Goal: Information Seeking & Learning: Learn about a topic

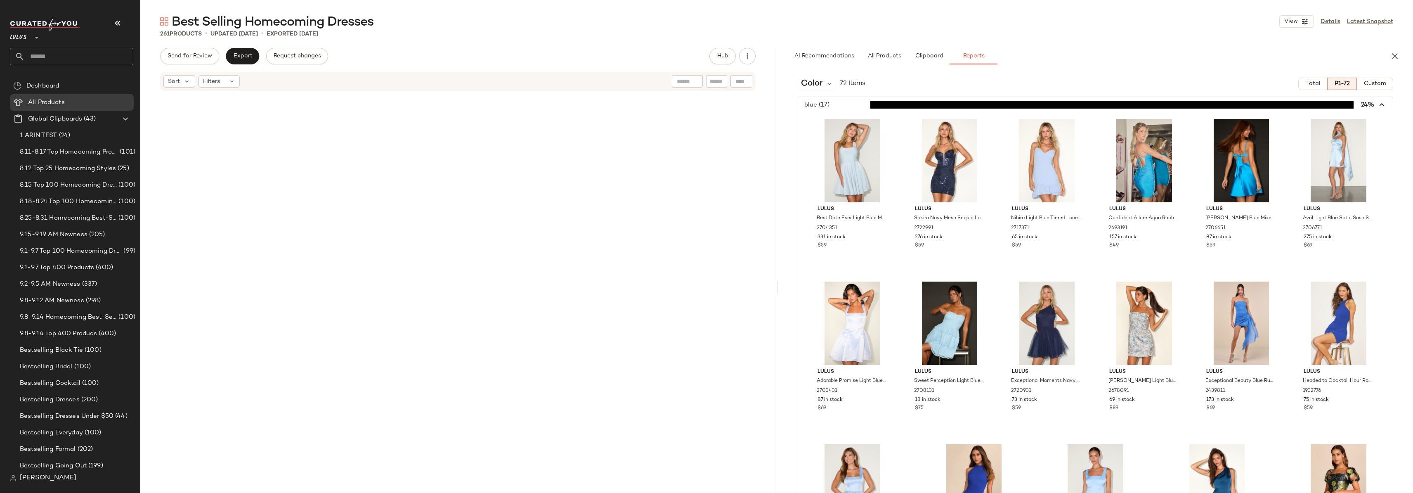
scroll to position [1558, 0]
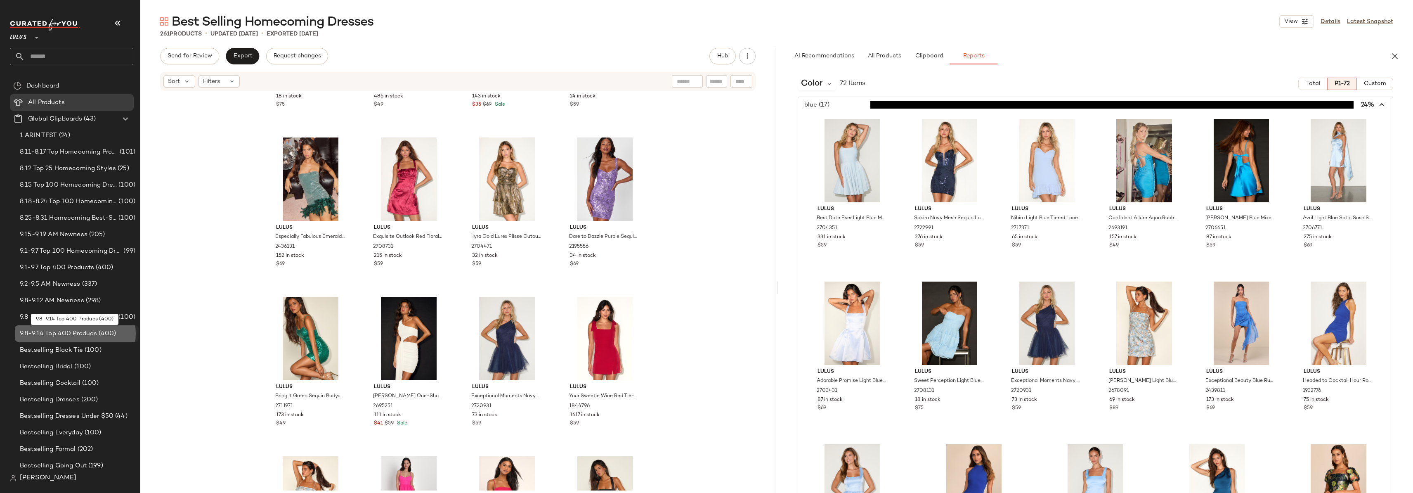
click at [64, 334] on span "9.8-9.14 Top 400 Producs" at bounding box center [58, 333] width 77 height 9
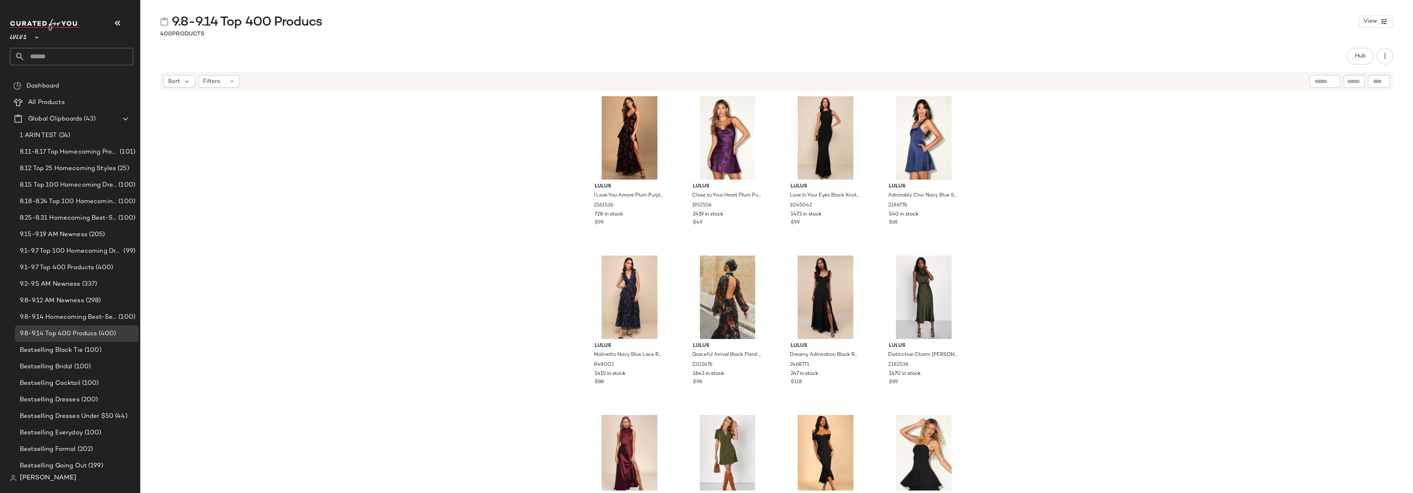
click at [541, 162] on div "Lulus I Love You Amore Plum Purple Floral Velvet Tiered Maxi Dress 1561536 728 …" at bounding box center [776, 291] width 1273 height 399
click at [1359, 55] on span "Hub" at bounding box center [1360, 56] width 12 height 7
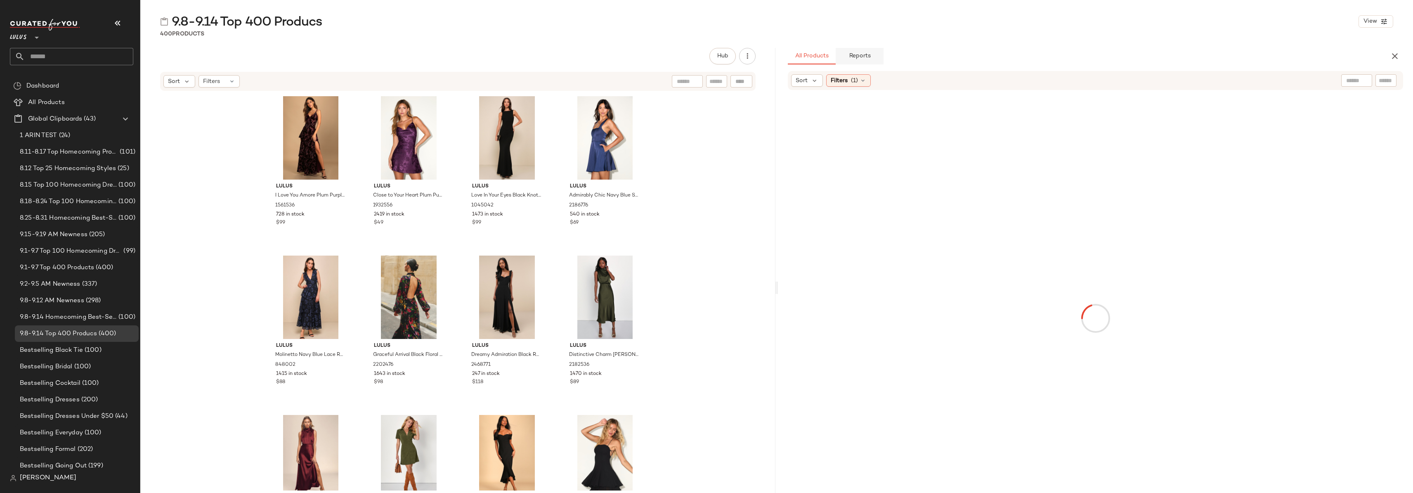
click at [862, 57] on span "Reports" at bounding box center [860, 56] width 22 height 7
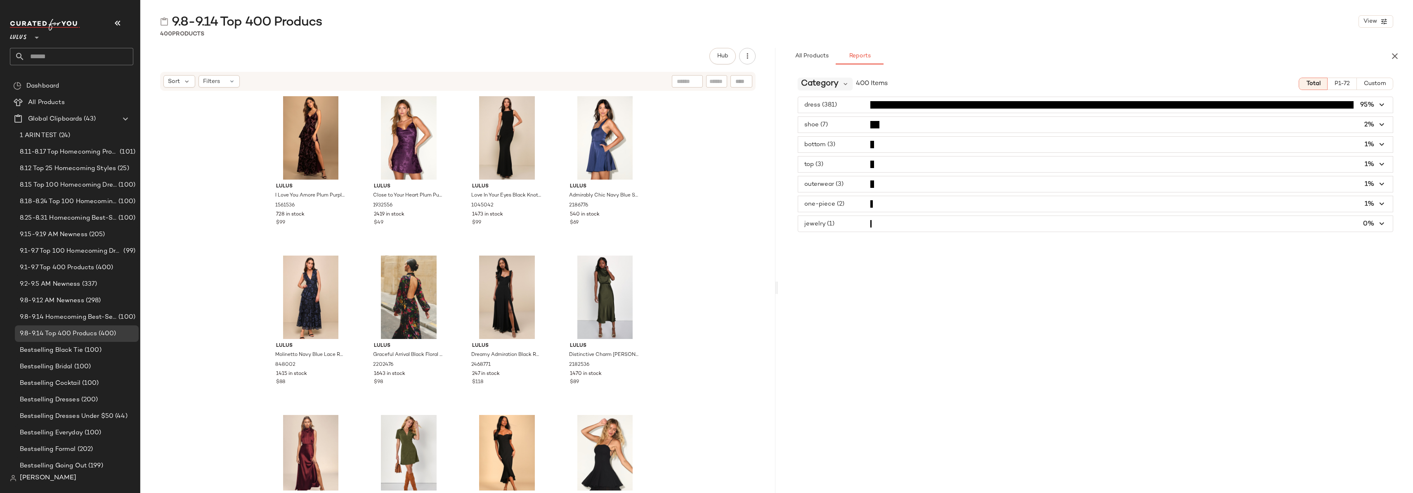
click at [817, 85] on span "Category" at bounding box center [820, 84] width 38 height 12
click at [879, 144] on div "Occasion CFY" at bounding box center [850, 147] width 92 height 10
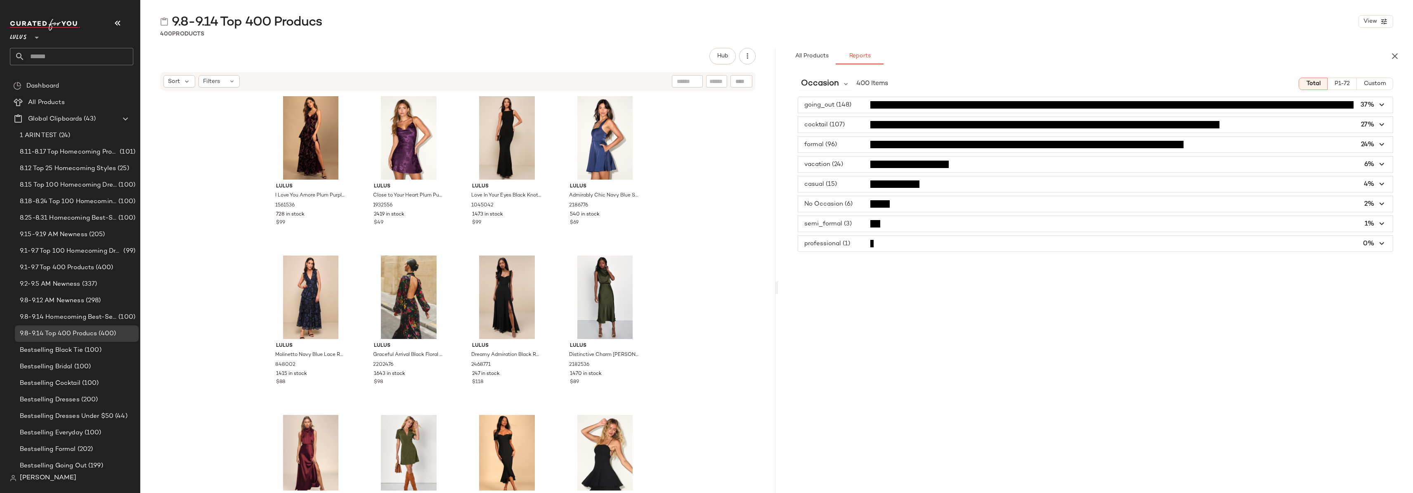
click at [856, 104] on span "button" at bounding box center [1095, 105] width 595 height 16
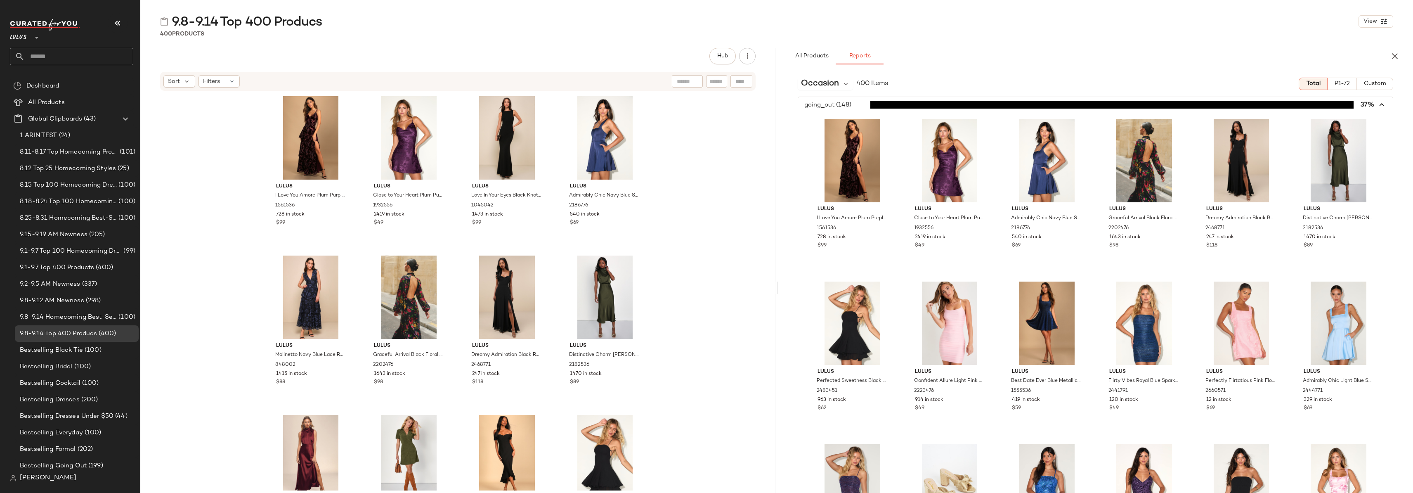
click at [856, 104] on span "button" at bounding box center [1095, 105] width 595 height 16
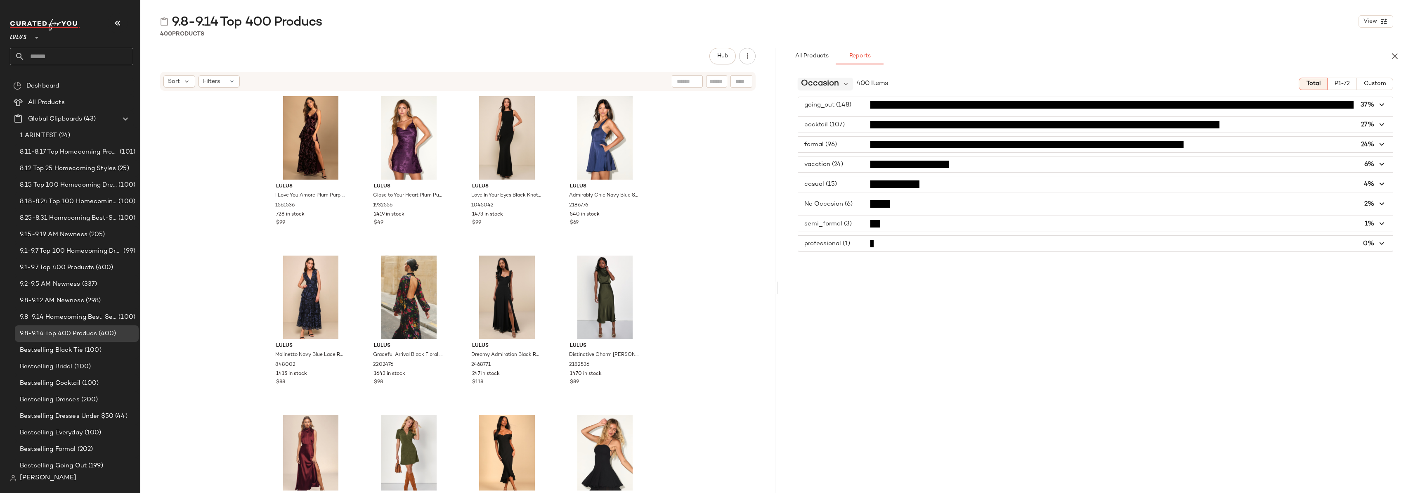
click at [833, 84] on span "Occasion" at bounding box center [820, 84] width 38 height 12
click at [842, 216] on span "Product Type" at bounding box center [825, 220] width 42 height 10
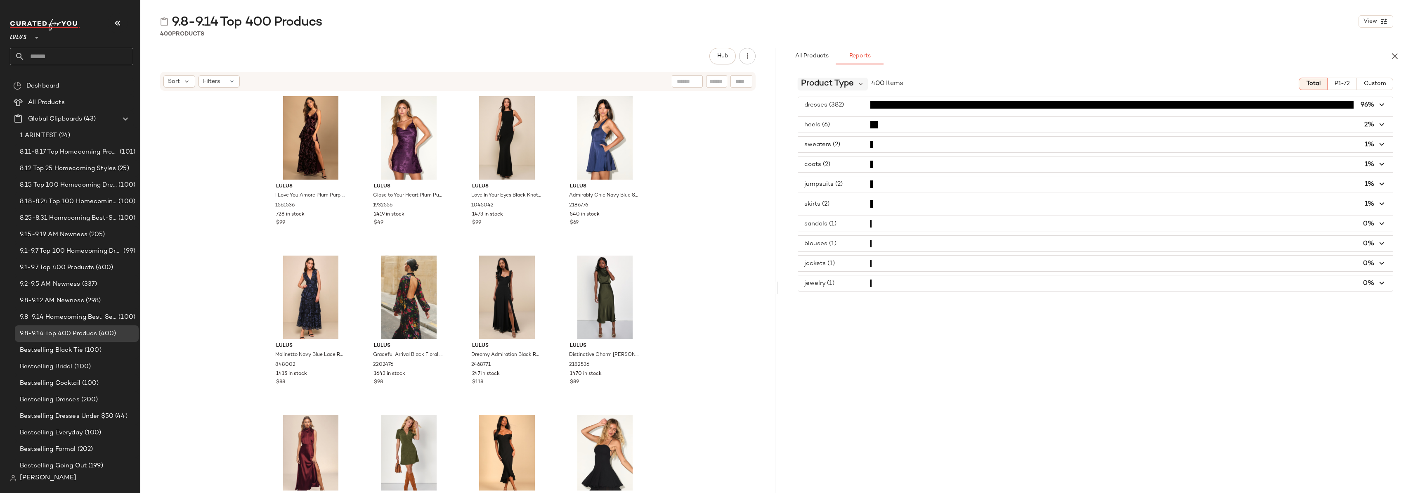
click at [853, 80] on span "Product Type" at bounding box center [827, 84] width 53 height 12
click at [852, 185] on div "Season" at bounding box center [850, 186] width 92 height 10
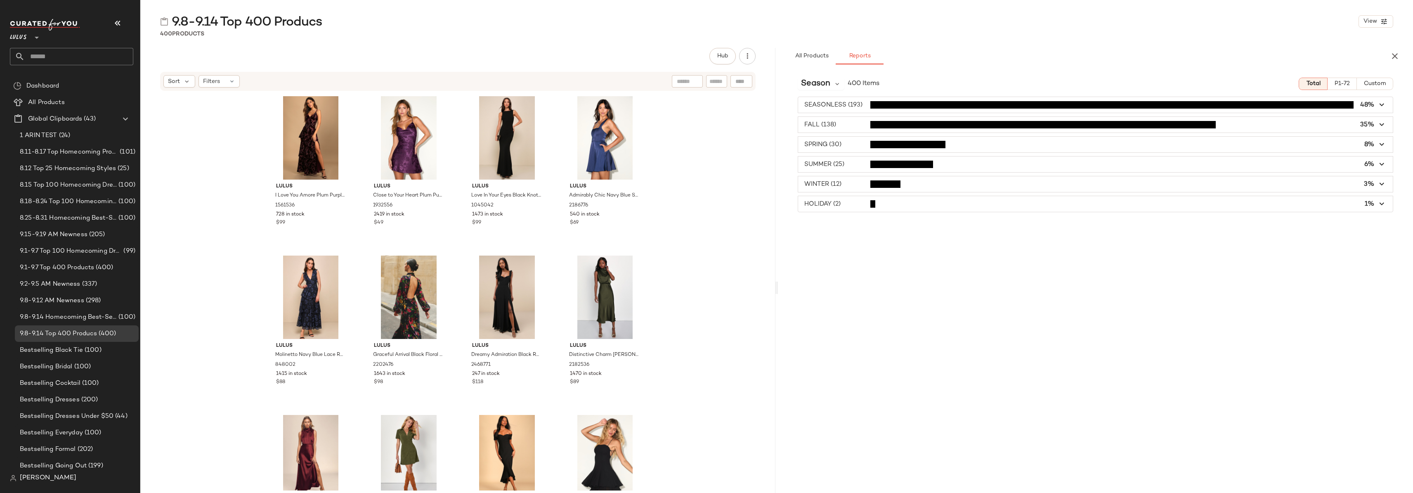
click at [890, 222] on div "Season 400 Items Total P1-72 Custom SEASONLESS (193) 48% FALL (138) 35% SPRING …" at bounding box center [1095, 299] width 635 height 456
click at [889, 224] on div "Season 400 Items Total P1-72 Custom SEASONLESS (193) 48% FALL (138) 35% SPRING …" at bounding box center [1095, 299] width 635 height 456
click at [856, 105] on span "button" at bounding box center [1095, 105] width 595 height 16
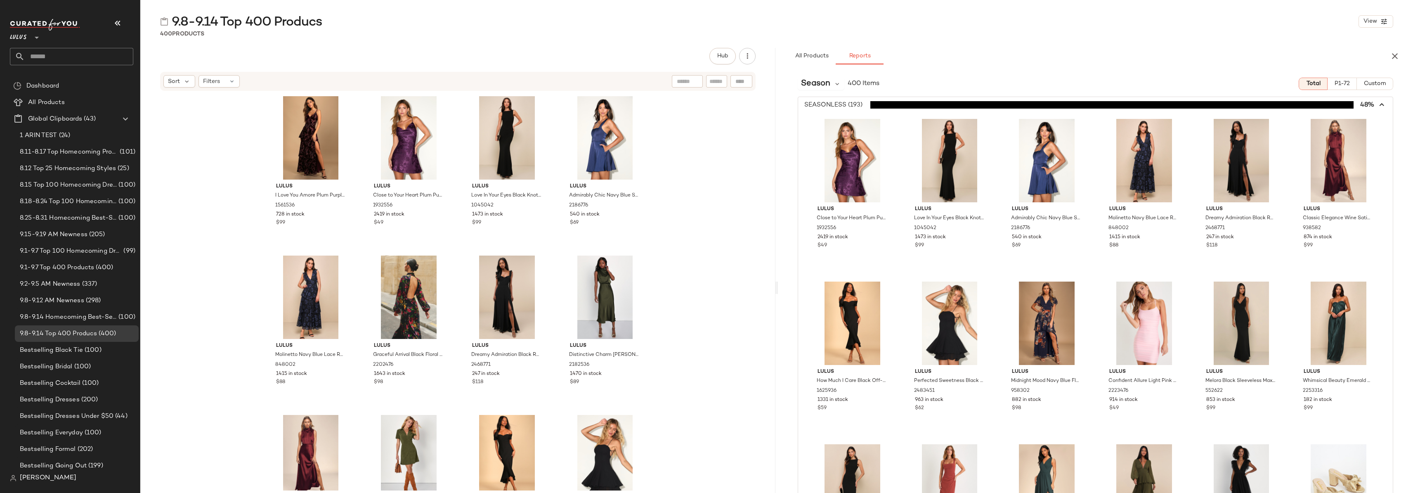
click at [856, 105] on span "button" at bounding box center [1095, 105] width 595 height 16
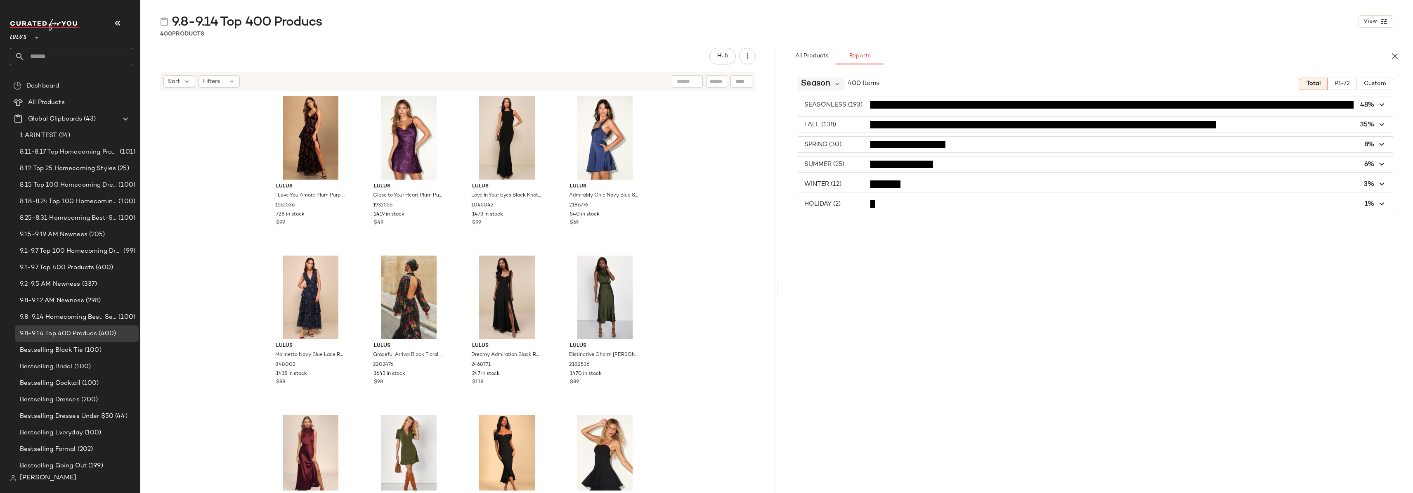
click at [829, 86] on span "Season" at bounding box center [815, 84] width 29 height 12
click at [853, 161] on div "Season" at bounding box center [850, 159] width 92 height 10
click at [825, 80] on span "Season" at bounding box center [815, 84] width 29 height 12
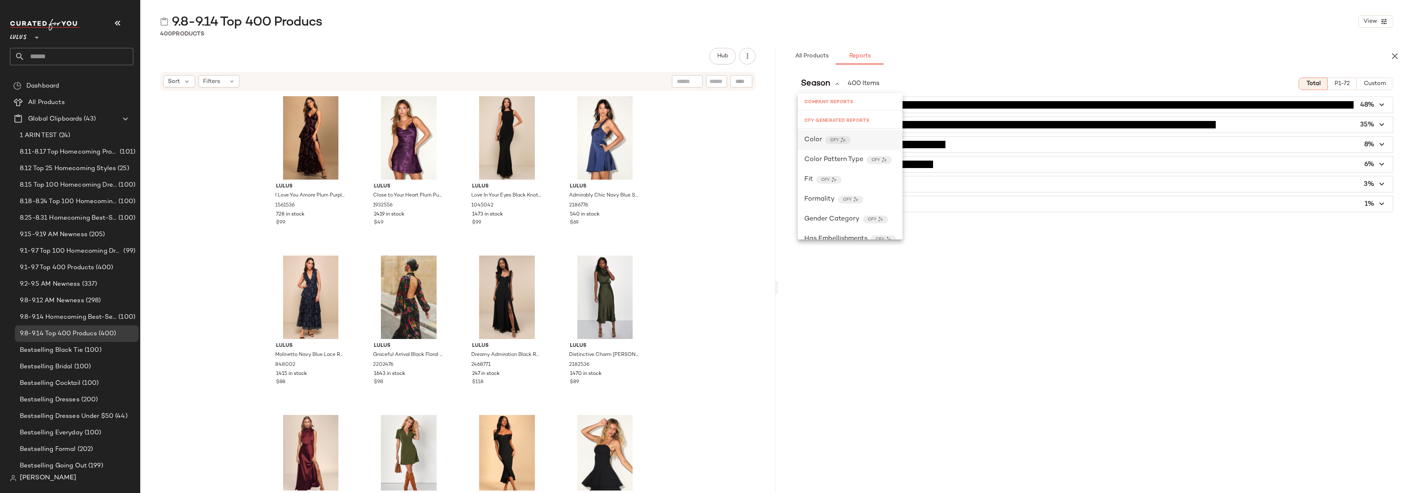
click at [865, 131] on div "Color CFY" at bounding box center [850, 140] width 105 height 20
